Goal: Information Seeking & Learning: Learn about a topic

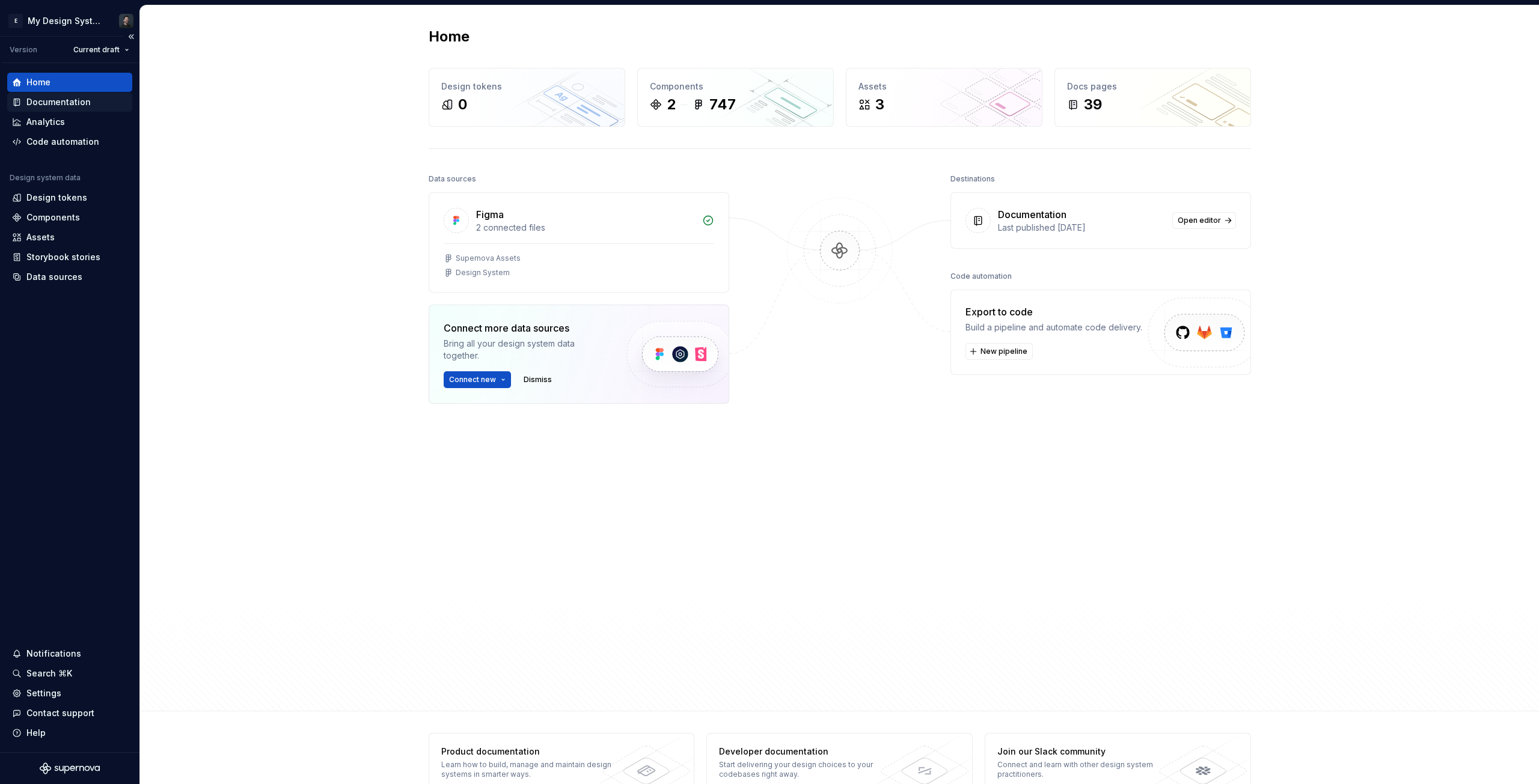
click at [65, 102] on div "Documentation" at bounding box center [58, 102] width 64 height 12
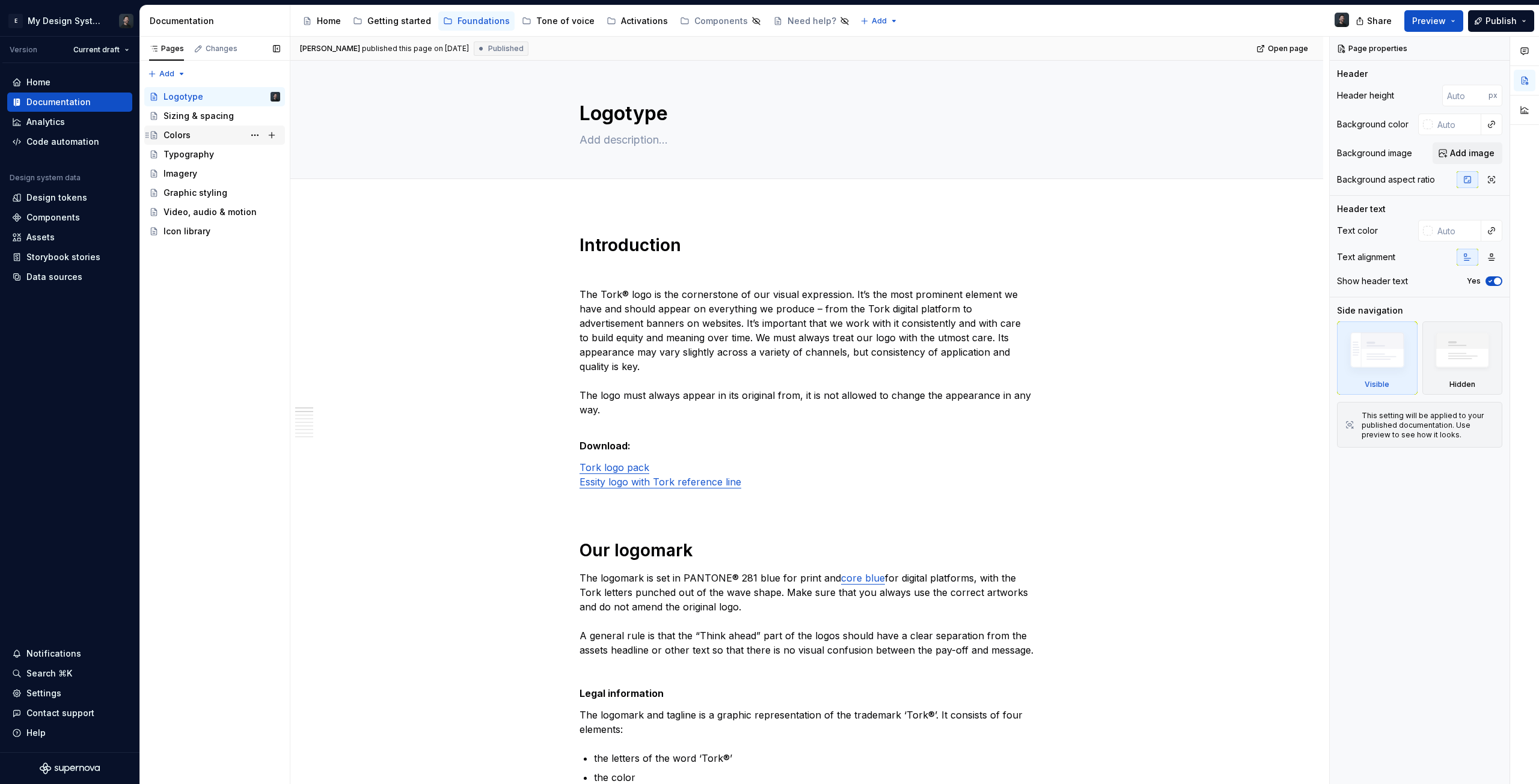
click at [204, 131] on div "Colors" at bounding box center [222, 135] width 117 height 17
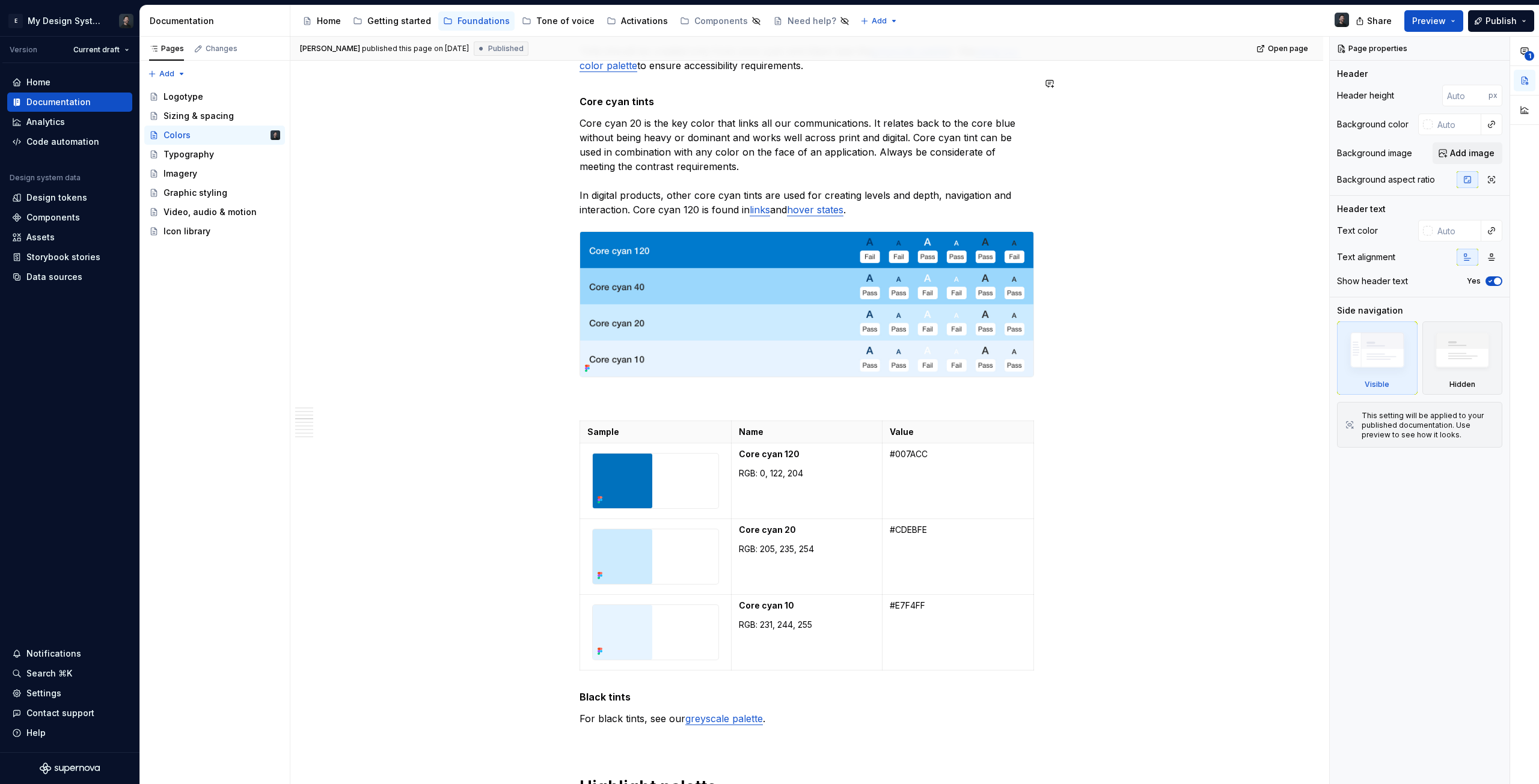
scroll to position [1602, 0]
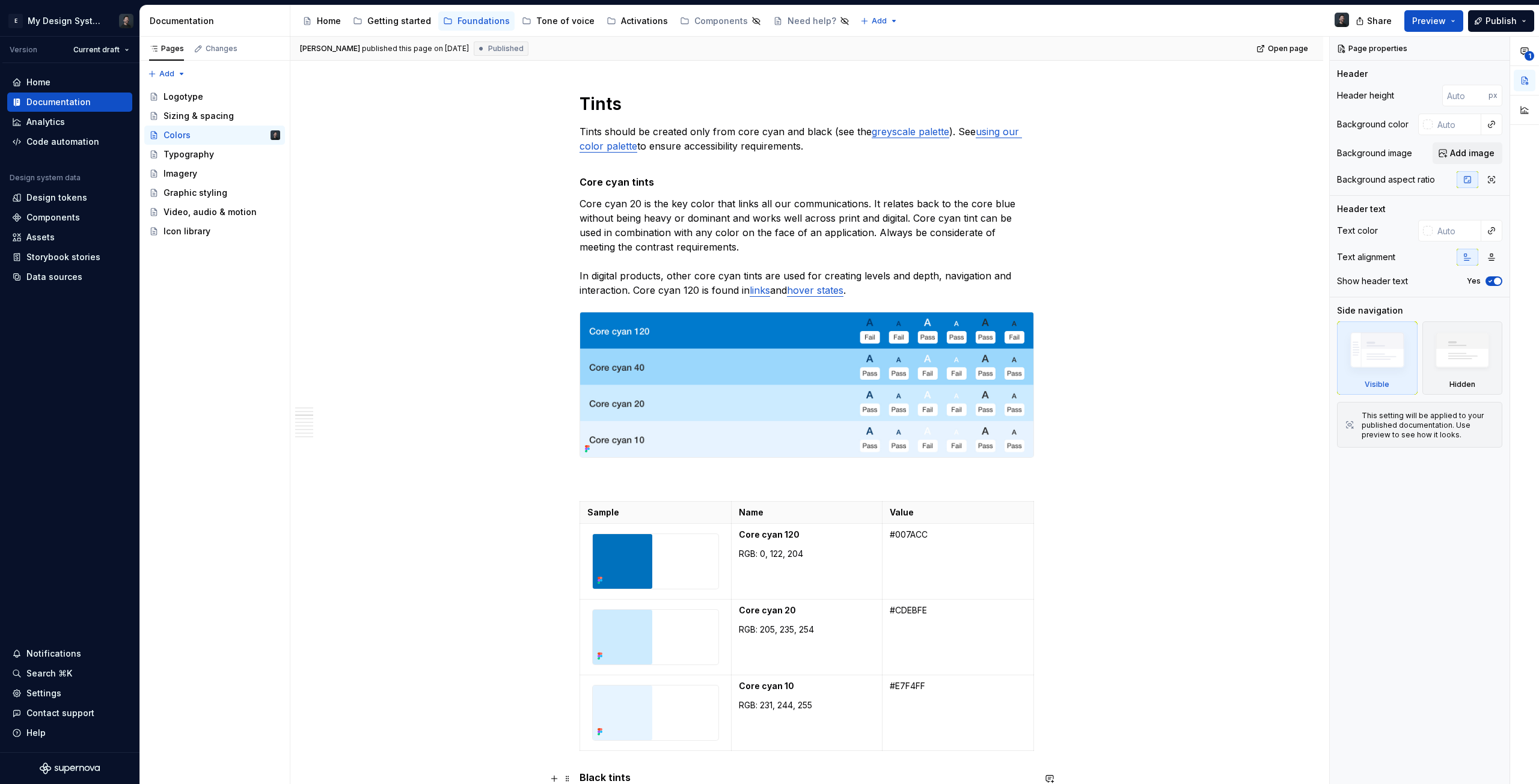
type textarea "*"
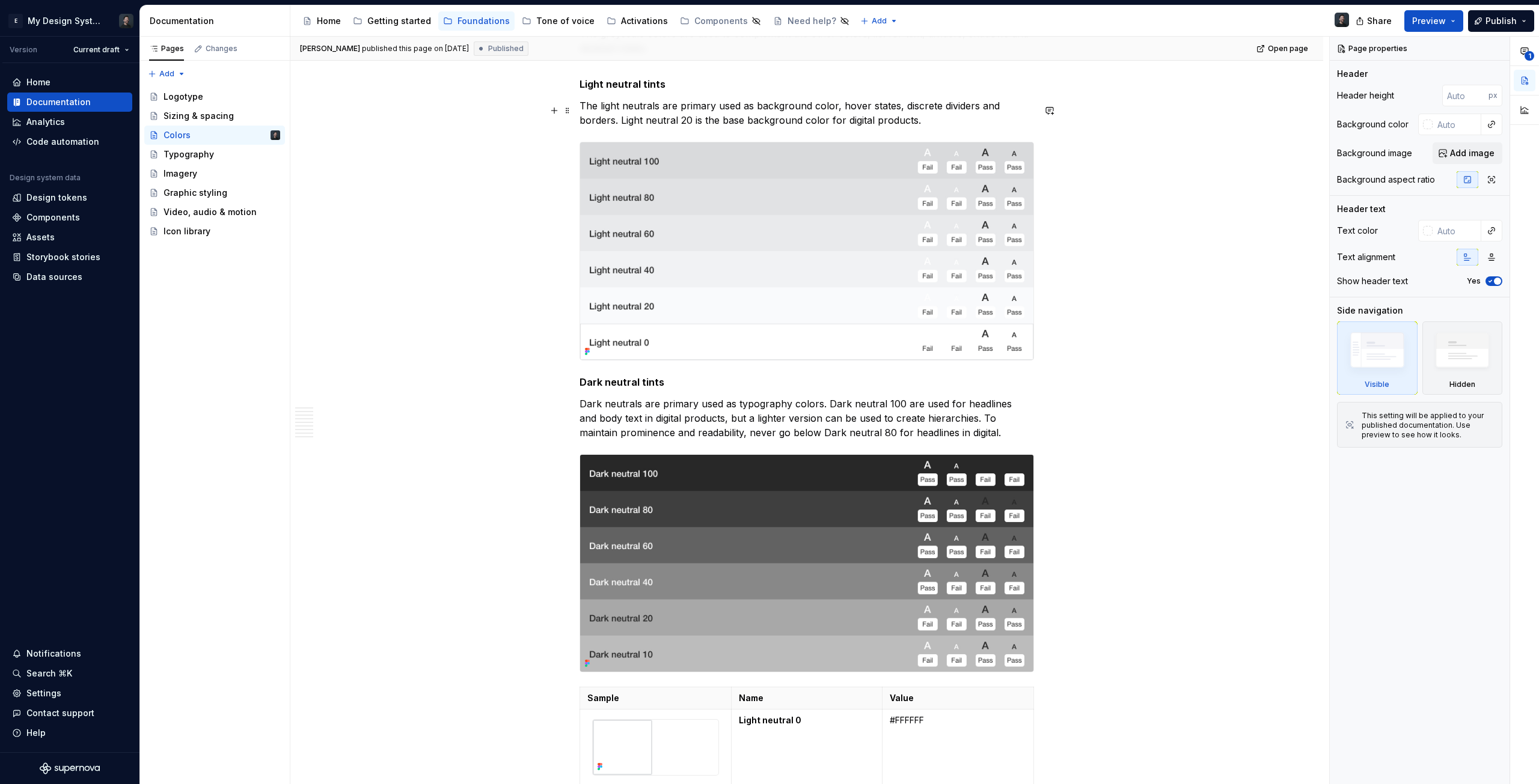
scroll to position [3365, 0]
